Goal: Task Accomplishment & Management: Use online tool/utility

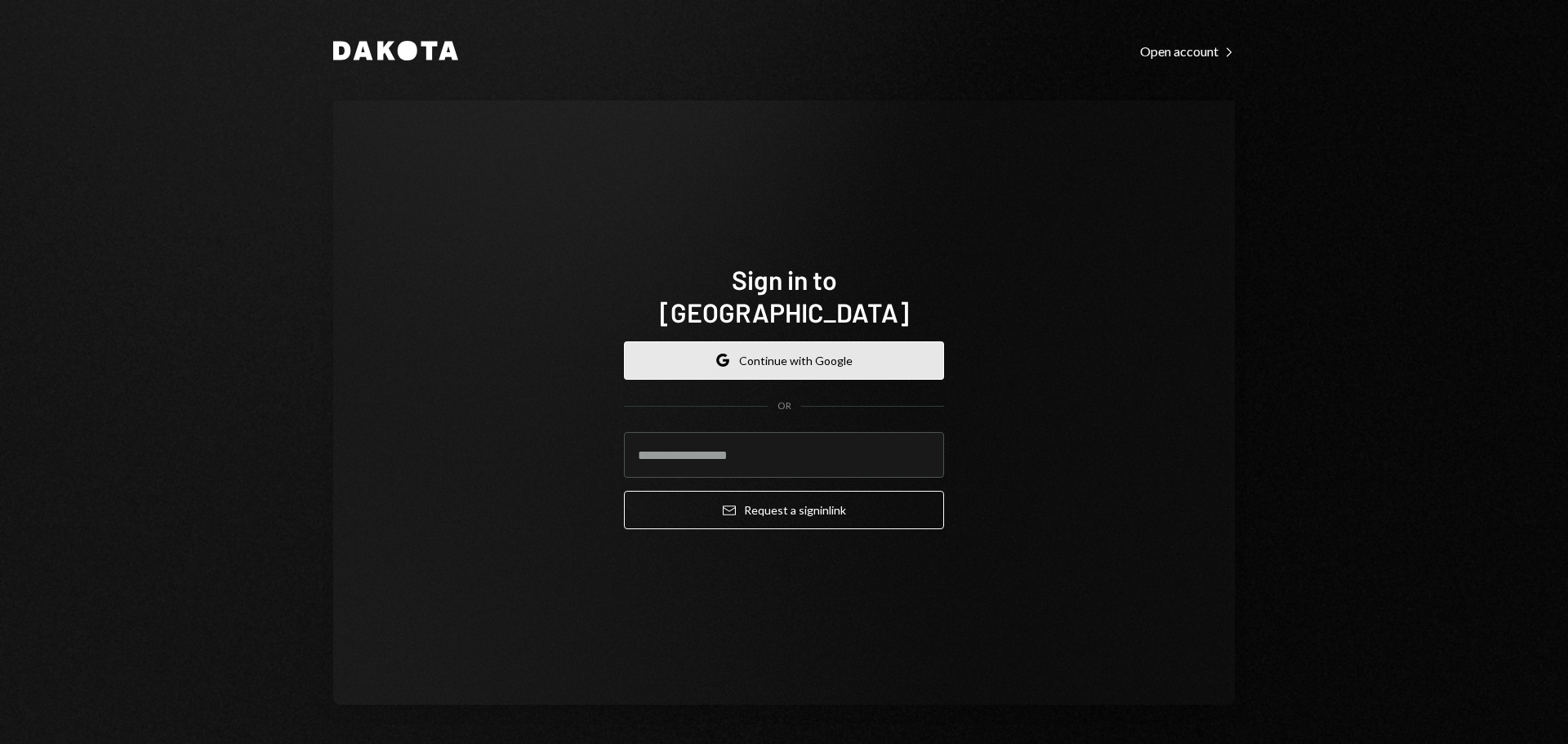
click at [810, 341] on button "Google Continue with Google" at bounding box center [784, 360] width 320 height 39
click at [841, 341] on button "Google Continue with Google" at bounding box center [784, 360] width 320 height 39
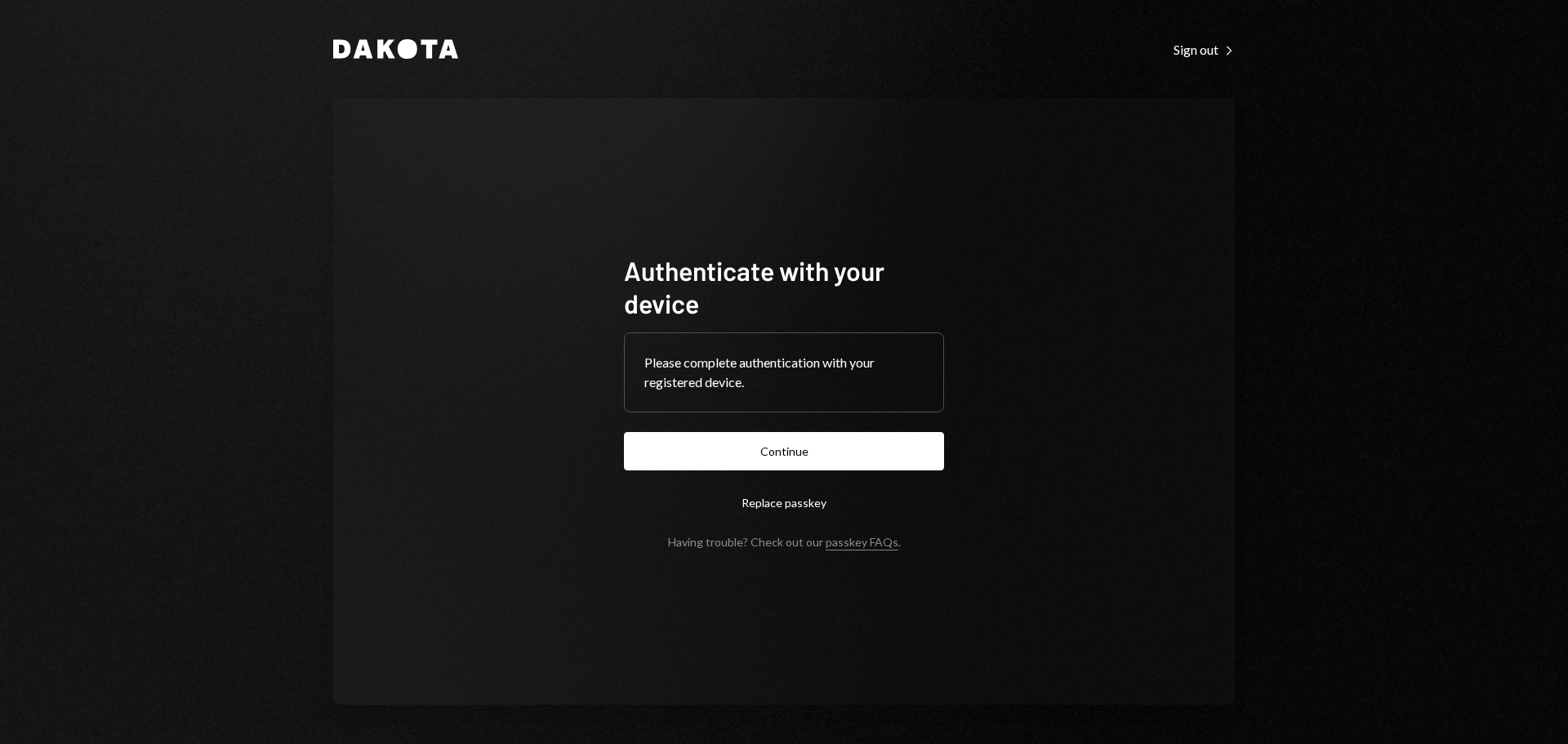
click at [851, 468] on button "Continue" at bounding box center [784, 451] width 320 height 39
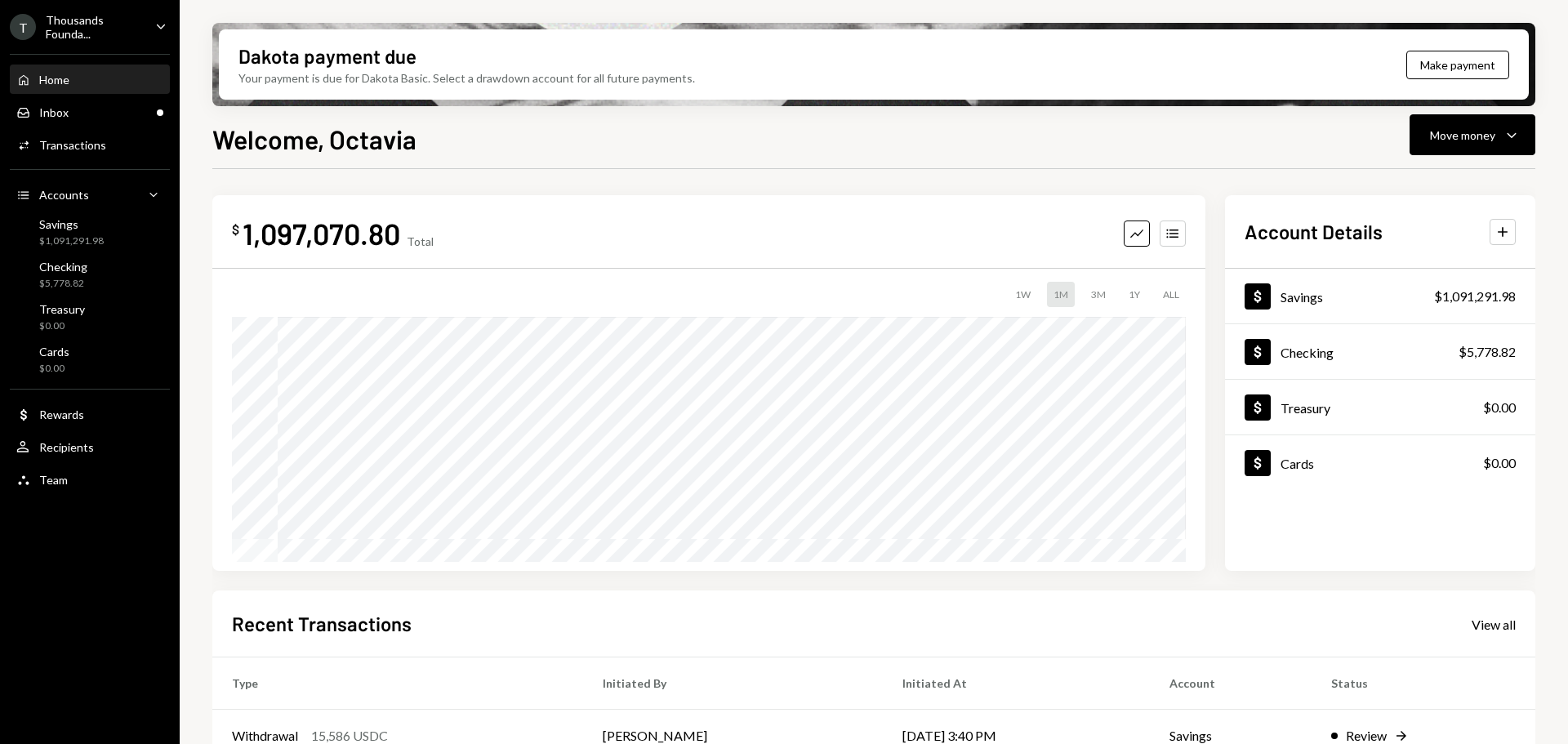
click at [152, 23] on div "T Thousands Founda... Caret Down" at bounding box center [89, 27] width 180 height 27
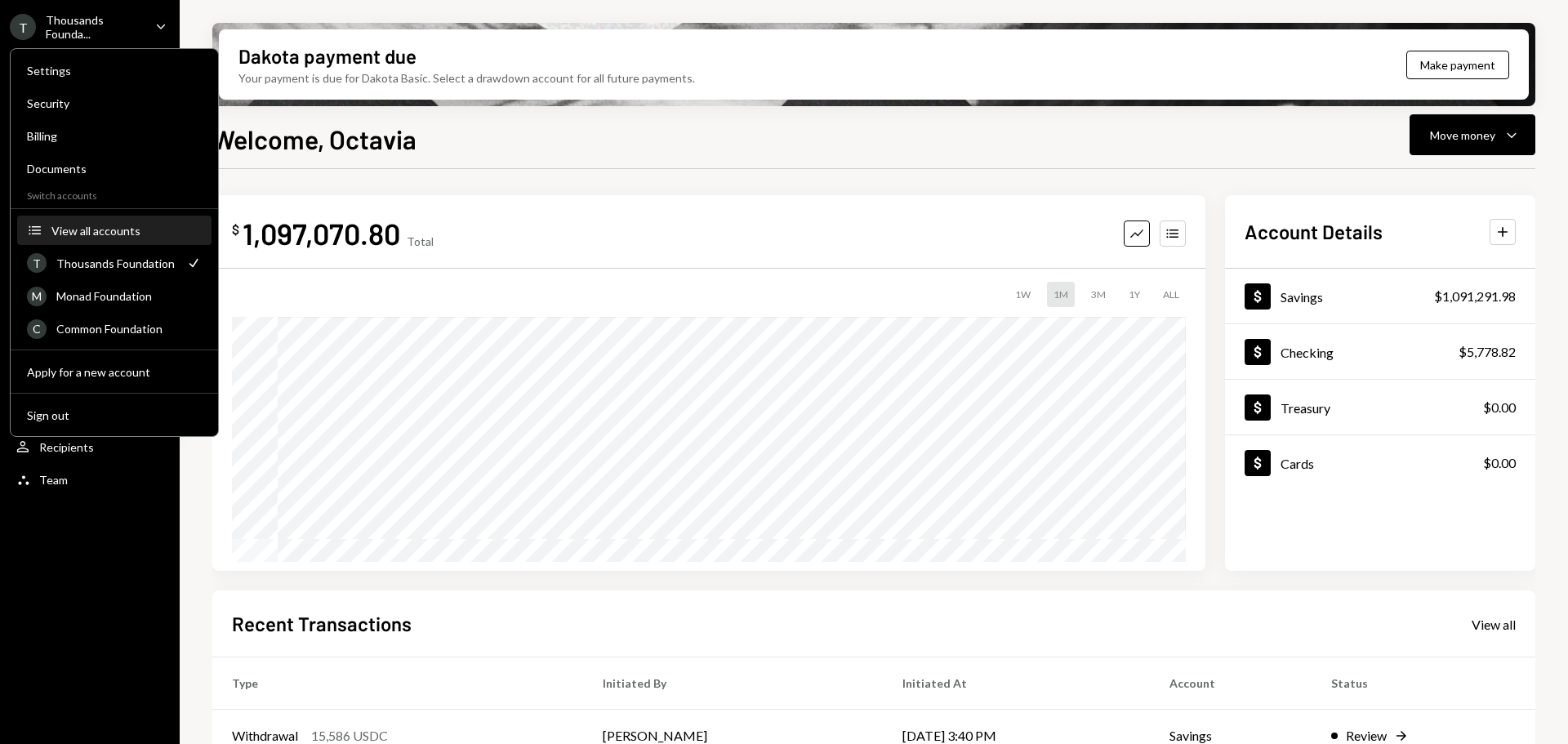
click at [107, 222] on button "Accounts View all accounts" at bounding box center [114, 231] width 194 height 29
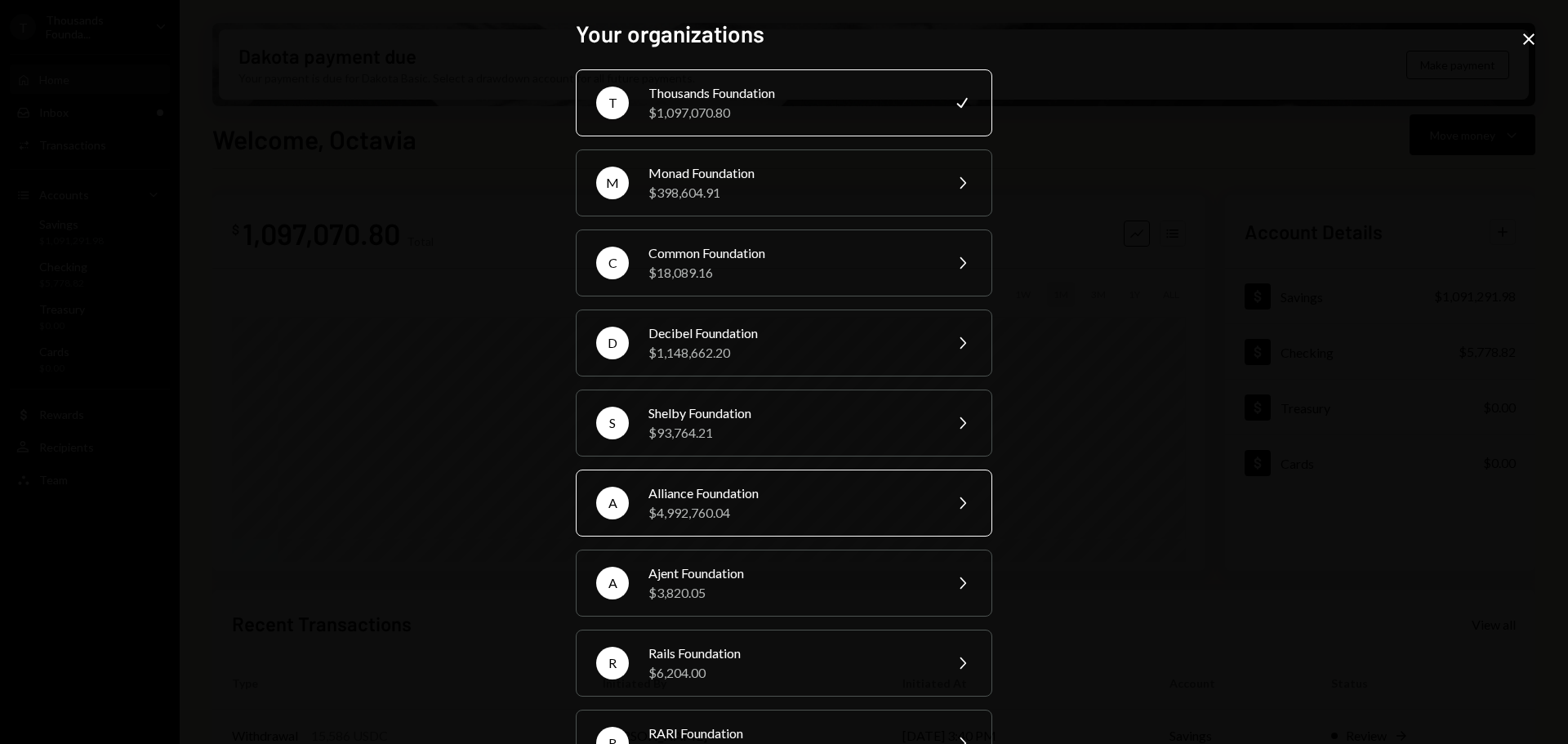
click at [777, 501] on div "Alliance Foundation" at bounding box center [790, 493] width 284 height 20
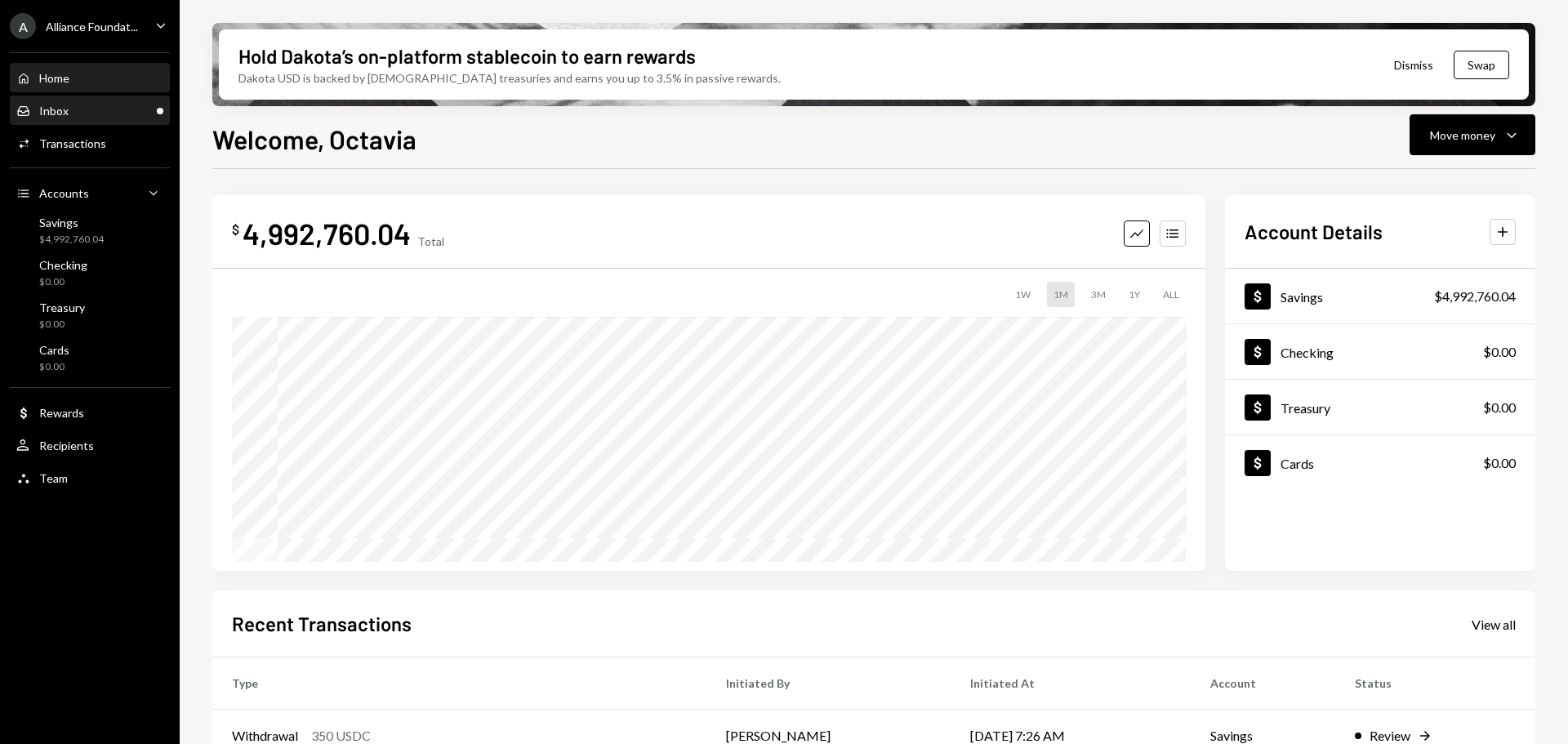
click at [102, 119] on div "Inbox Inbox" at bounding box center [89, 111] width 147 height 27
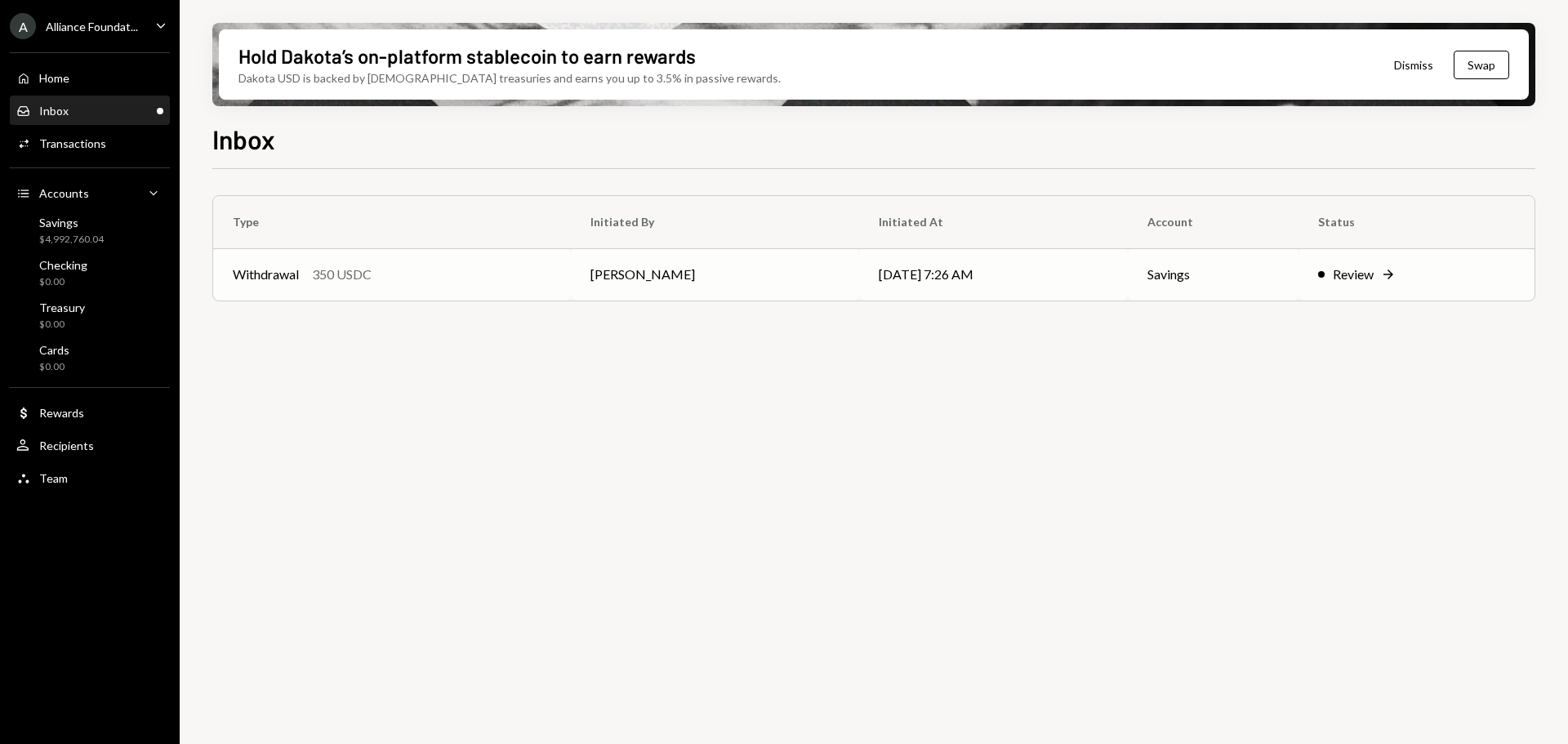
click at [579, 273] on td "Timothy Bracke" at bounding box center [714, 274] width 288 height 52
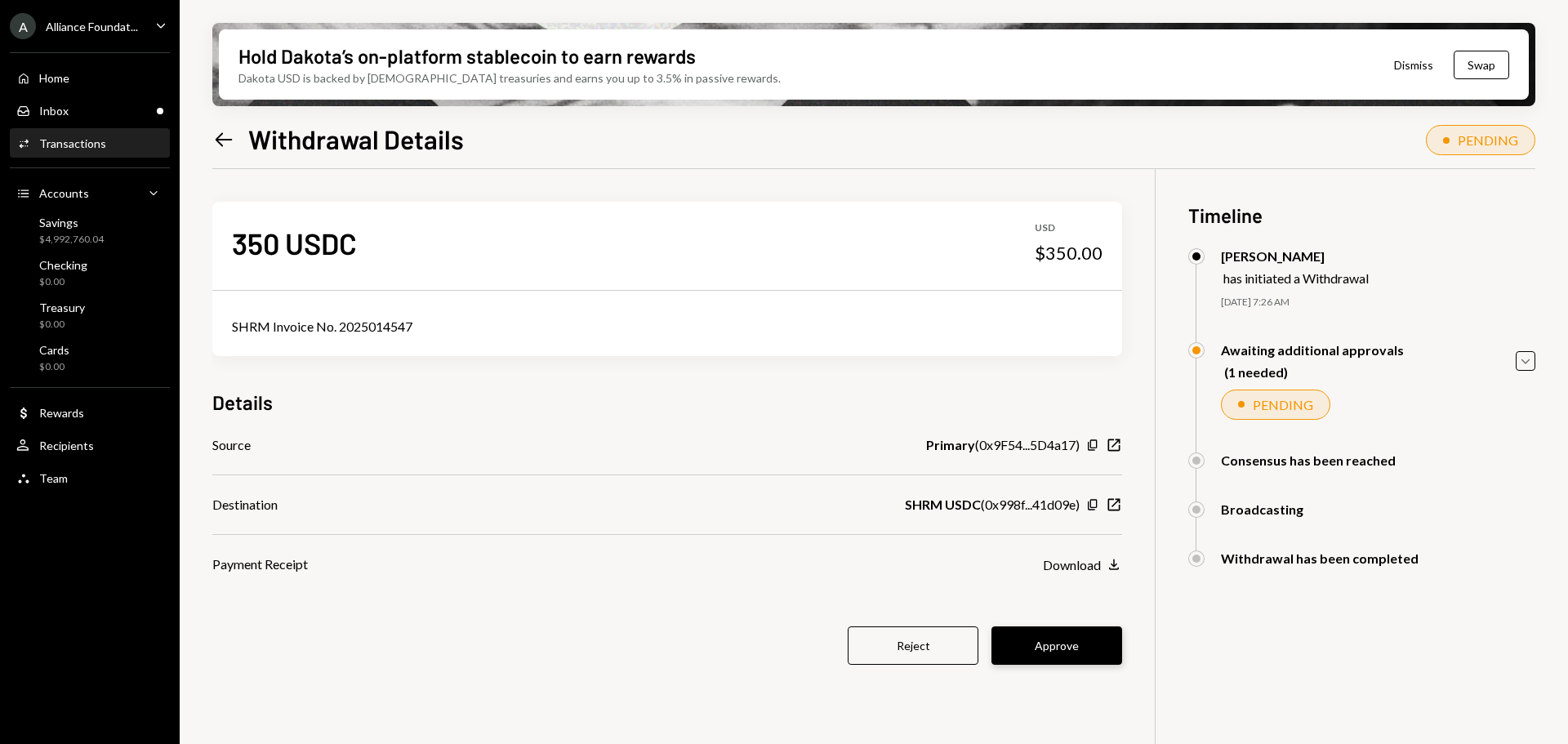
click at [1101, 646] on button "Approve" at bounding box center [1057, 645] width 131 height 39
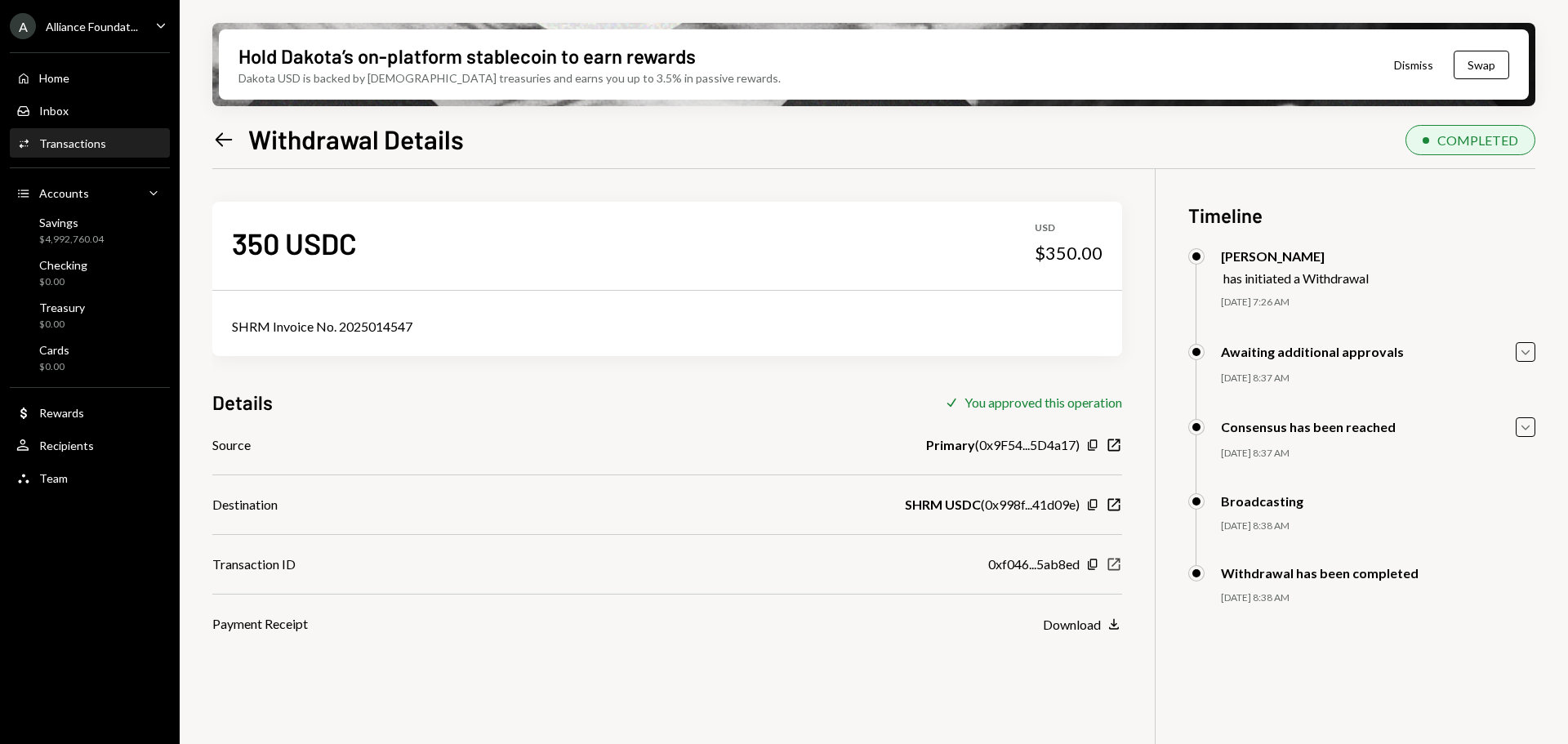
click at [1118, 559] on icon "button" at bounding box center [1114, 564] width 12 height 12
drag, startPoint x: 865, startPoint y: 668, endPoint x: 869, endPoint y: 680, distance: 12.6
click at [865, 668] on div "350 USDC USD $350.00 SHRM Invoice No. 2025014547 Details Check You approved thi…" at bounding box center [874, 541] width 1323 height 744
